Goal: Task Accomplishment & Management: Complete application form

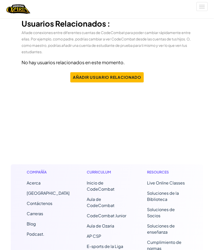
click at [124, 80] on button "Añadir Usuario Relacionado" at bounding box center [106, 77] width 73 height 10
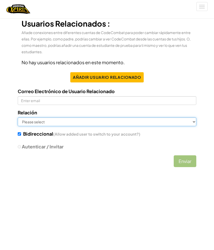
click at [163, 120] on select "Please select Child Student Other" at bounding box center [107, 122] width 179 height 9
select select "Student"
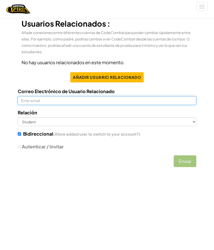
click at [120, 105] on input "Correo Electrónico de Usuario Relacionado" at bounding box center [107, 100] width 179 height 9
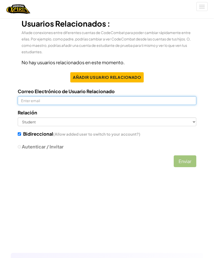
click at [127, 101] on input "Correo Electrónico de Usuario Relacionado" at bounding box center [107, 100] width 179 height 9
type input "AL"
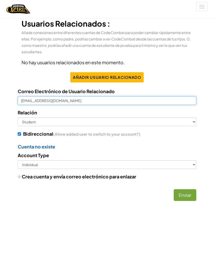
type input "[EMAIL_ADDRESS][DOMAIN_NAME]"
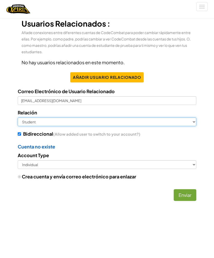
click at [146, 121] on select "Please select Child Student Other" at bounding box center [107, 122] width 179 height 9
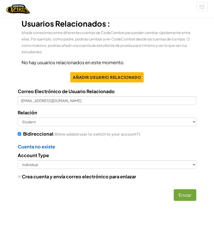
click at [200, 138] on div "Correo Electrónico de Usuario Relacionado [EMAIL_ADDRESS][DOMAIN_NAME] Relación…" at bounding box center [107, 143] width 192 height 122
click at [38, 149] on div "Cuenta no existe" at bounding box center [107, 146] width 179 height 7
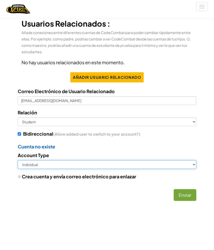
click at [165, 163] on select "Individual Student Teacher" at bounding box center [107, 164] width 179 height 9
select select "Student"
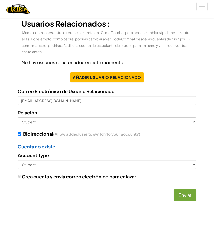
click at [185, 197] on button "Enviar" at bounding box center [184, 195] width 23 height 12
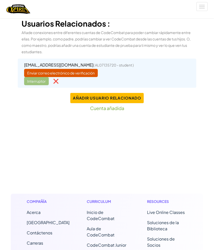
click at [198, 7] on button "[MEDICAL_DATA] la navigación" at bounding box center [201, 6] width 11 height 9
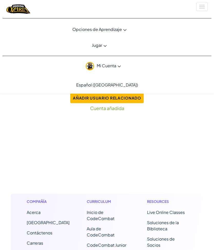
click at [105, 47] on link "Jugar" at bounding box center [99, 45] width 201 height 14
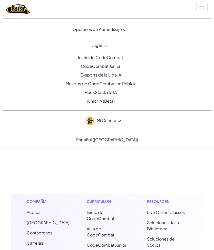
click at [113, 120] on span "Mi Cuenta" at bounding box center [109, 120] width 24 height 5
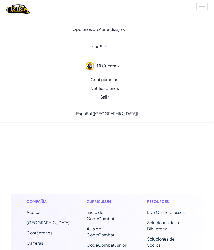
click at [109, 99] on link "Salir" at bounding box center [103, 97] width 201 height 9
